Goal: Information Seeking & Learning: Check status

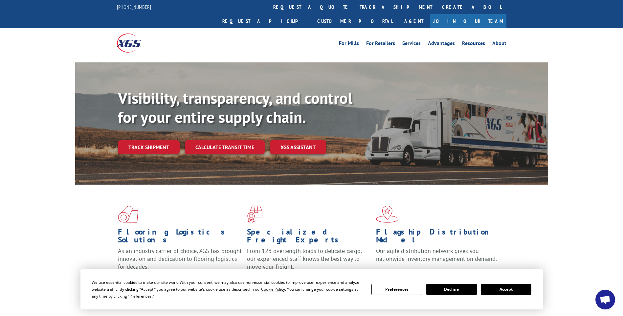
click at [500, 288] on button "Accept" at bounding box center [506, 289] width 51 height 11
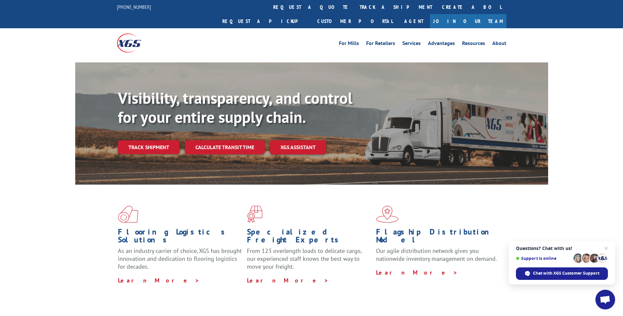
click at [355, 3] on link "track a shipment" at bounding box center [396, 7] width 82 height 14
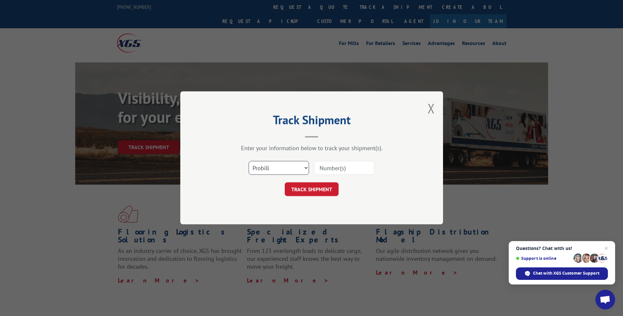
click at [306, 167] on select "Select category... Probill BOL PO" at bounding box center [278, 168] width 60 height 14
select select "bol"
click at [248, 161] on select "Select category... Probill BOL PO" at bounding box center [278, 168] width 60 height 14
click at [330, 169] on input at bounding box center [344, 168] width 60 height 14
type input "3372685"
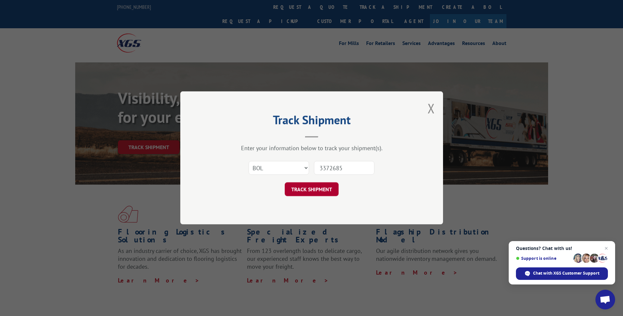
click at [326, 190] on button "TRACK SHIPMENT" at bounding box center [312, 190] width 54 height 14
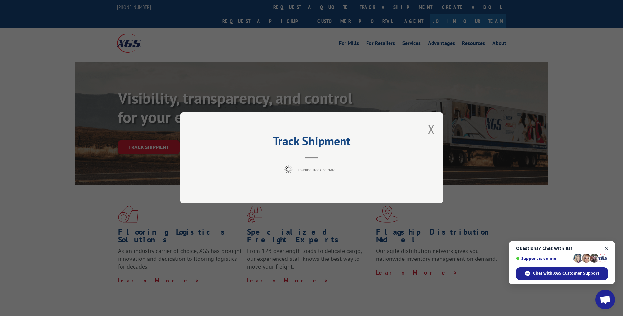
click at [605, 248] on span "Close chat" at bounding box center [606, 248] width 8 height 8
